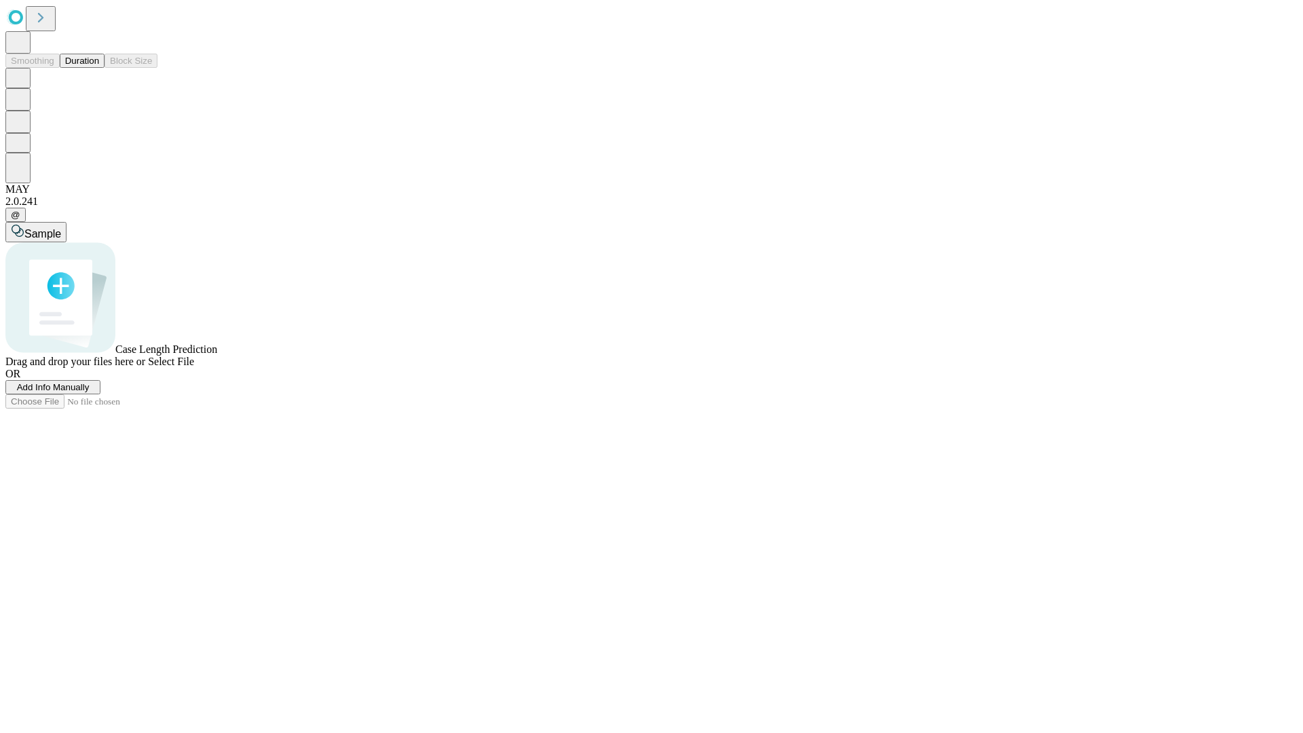
click at [99, 68] on button "Duration" at bounding box center [82, 61] width 45 height 14
click at [194, 367] on span "Select File" at bounding box center [171, 362] width 46 height 12
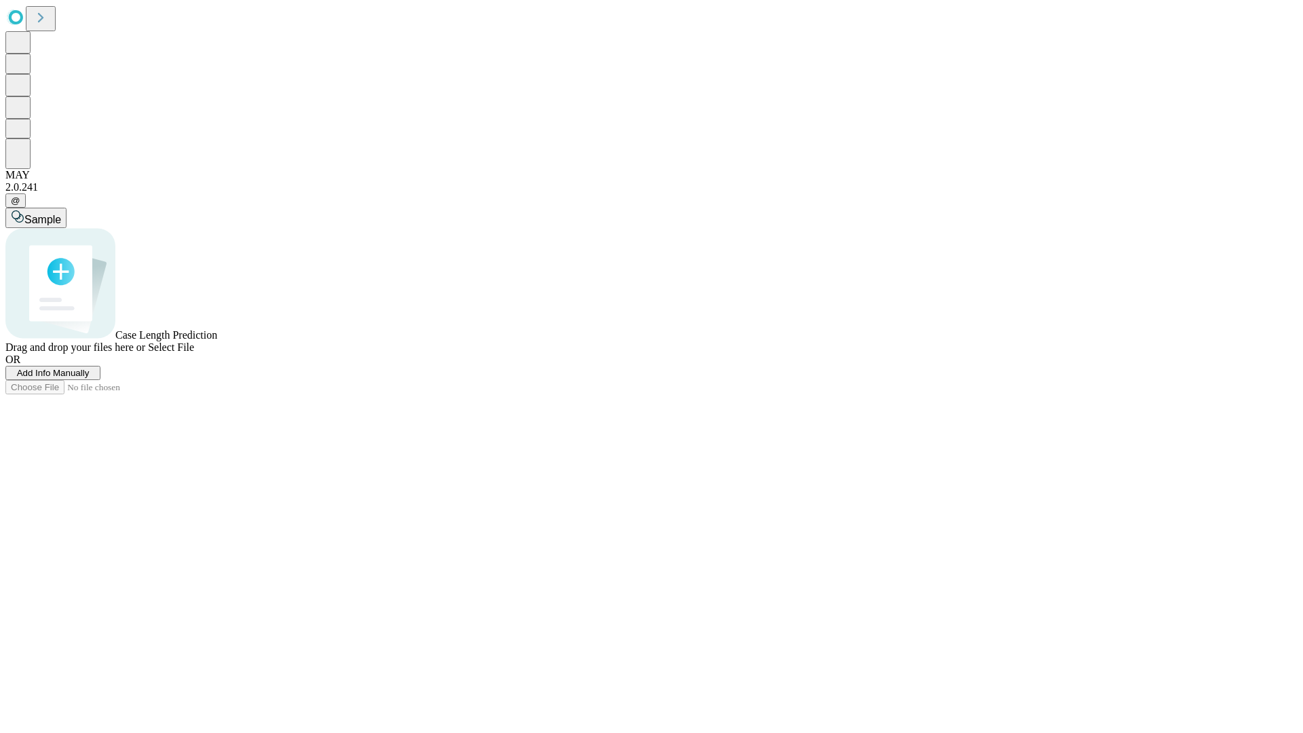
click at [194, 353] on span "Select File" at bounding box center [171, 347] width 46 height 12
